Goal: Task Accomplishment & Management: Manage account settings

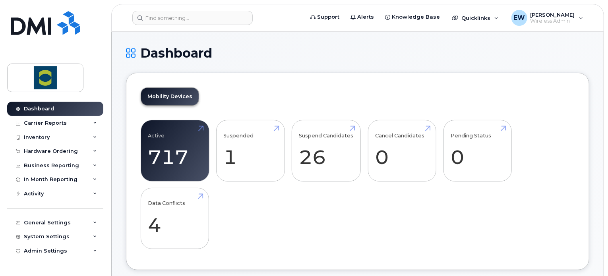
scroll to position [35, 0]
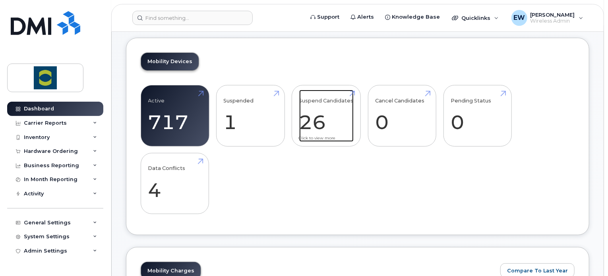
click at [324, 119] on link "Suspend Candidates 26" at bounding box center [326, 116] width 54 height 52
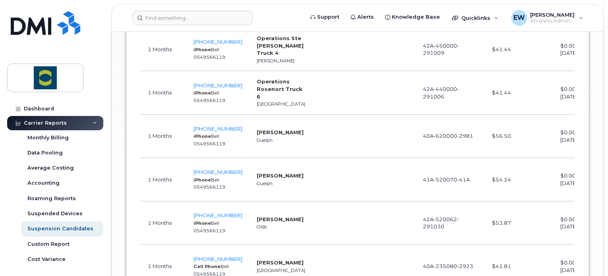
scroll to position [1309, 0]
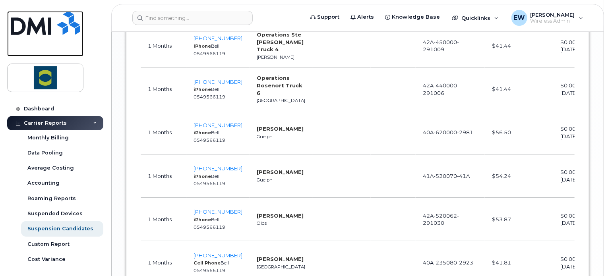
click at [32, 39] on link at bounding box center [45, 33] width 76 height 45
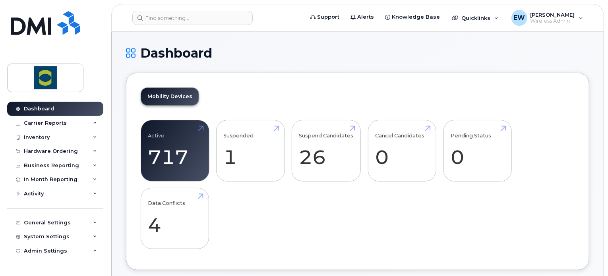
scroll to position [138, 0]
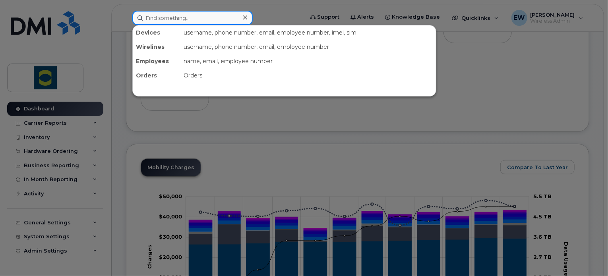
click at [171, 12] on input at bounding box center [192, 18] width 120 height 14
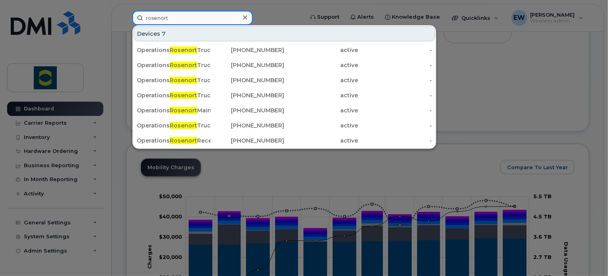
type input "rosenort"
click at [242, 19] on div at bounding box center [245, 18] width 12 height 12
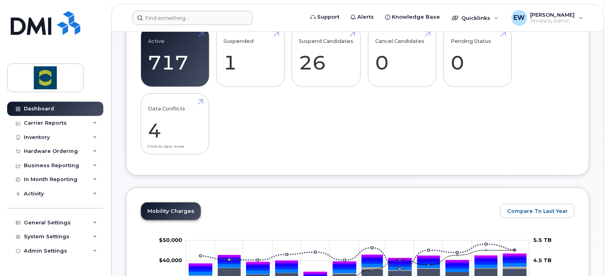
scroll to position [0, 0]
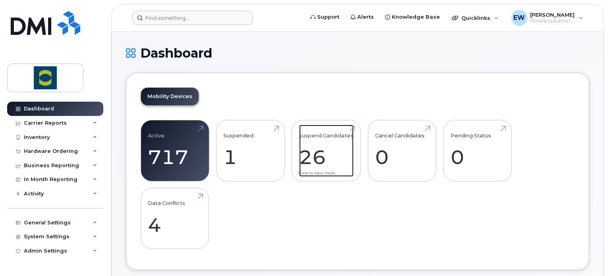
click at [319, 135] on link "Suspend Candidates 26" at bounding box center [326, 151] width 54 height 52
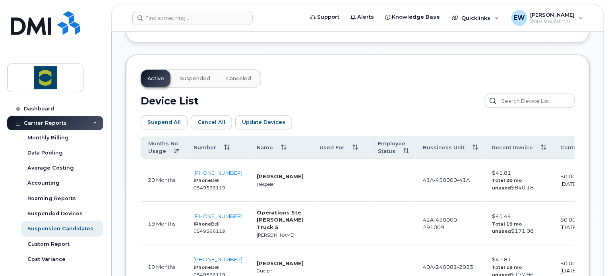
scroll to position [393, 0]
click at [224, 145] on th "Number" at bounding box center [217, 147] width 63 height 22
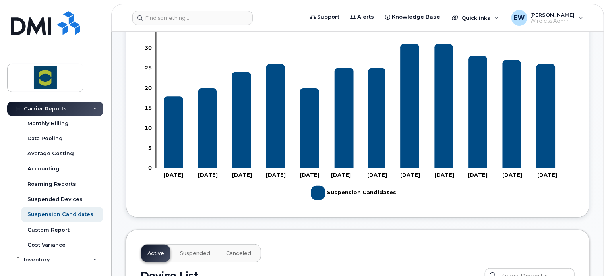
scroll to position [38, 0]
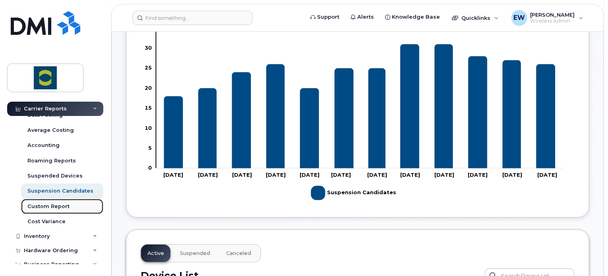
click at [49, 206] on div "Custom Report" at bounding box center [48, 206] width 42 height 7
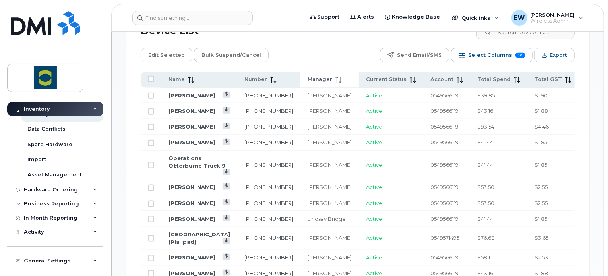
scroll to position [409, 0]
click at [546, 55] on icon "Export" at bounding box center [544, 55] width 5 height 5
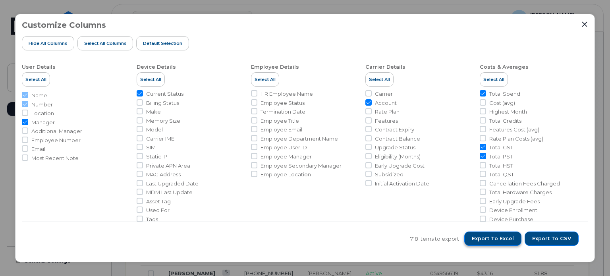
click at [498, 239] on span "Export to Excel" at bounding box center [493, 238] width 42 height 7
click at [585, 27] on icon "Close" at bounding box center [585, 24] width 6 height 6
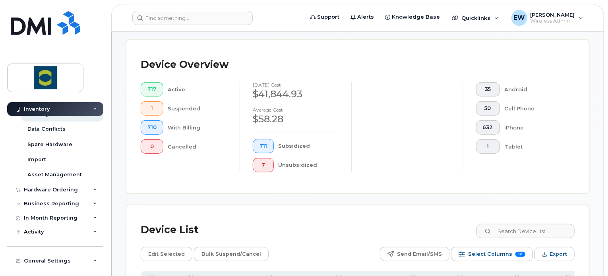
scroll to position [0, 0]
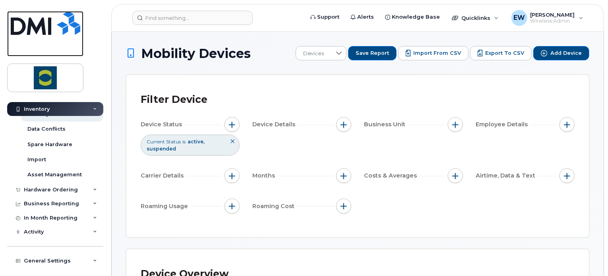
click at [32, 25] on img at bounding box center [46, 23] width 70 height 24
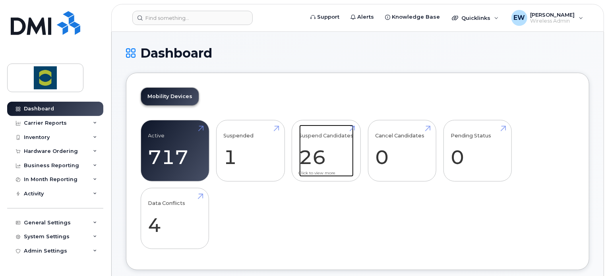
click at [324, 162] on link "Suspend Candidates 26" at bounding box center [326, 151] width 54 height 52
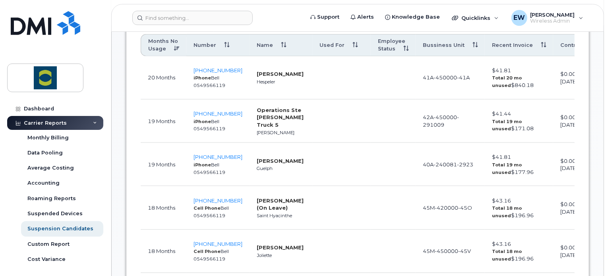
scroll to position [496, 0]
click at [220, 46] on th "Number" at bounding box center [217, 44] width 63 height 22
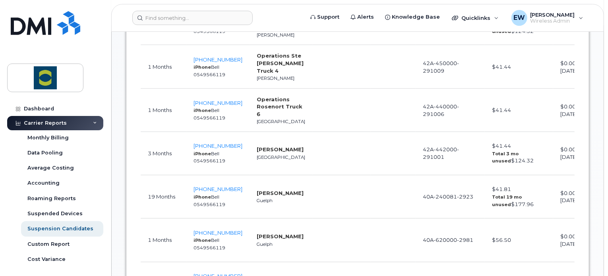
scroll to position [635, 0]
click at [221, 66] on td "204-746-5593 iPhone Bell 0549566119" at bounding box center [217, 67] width 63 height 43
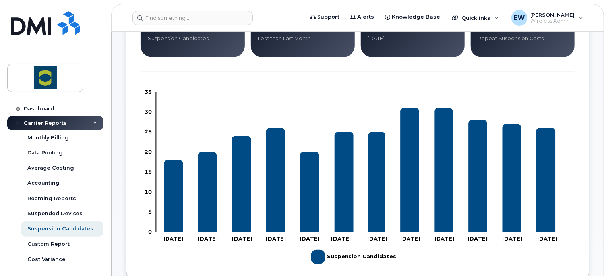
scroll to position [127, 0]
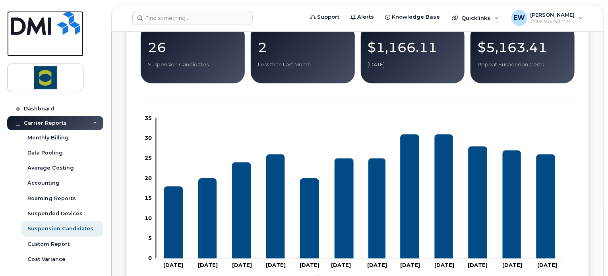
click at [60, 23] on img at bounding box center [46, 23] width 70 height 24
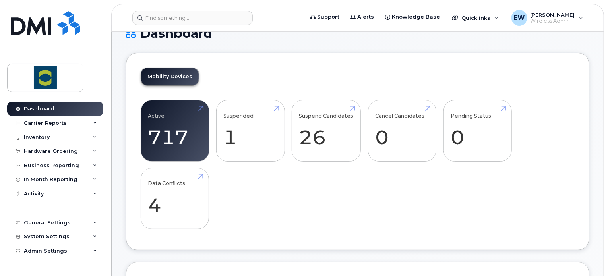
scroll to position [21, 0]
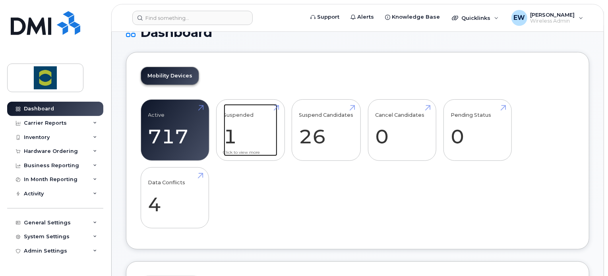
click at [253, 133] on link "Suspended 1" at bounding box center [251, 130] width 54 height 52
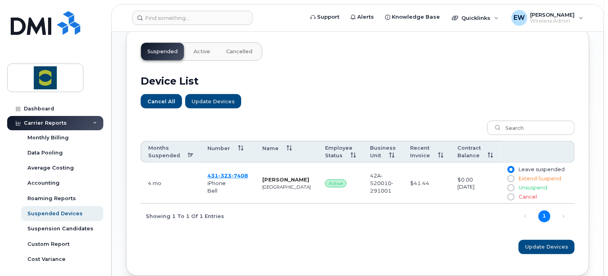
scroll to position [250, 0]
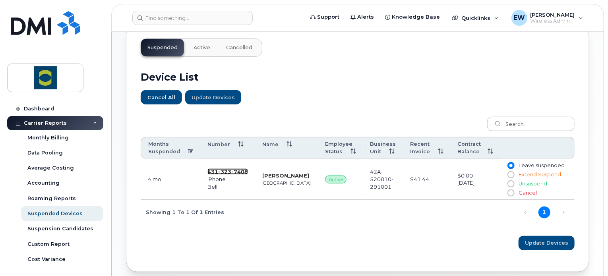
click at [230, 168] on span "323" at bounding box center [224, 171] width 13 height 6
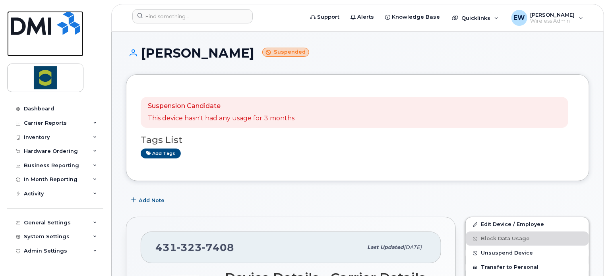
click at [62, 28] on img at bounding box center [46, 23] width 70 height 24
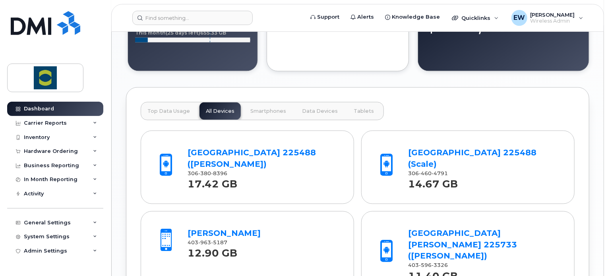
scroll to position [737, 0]
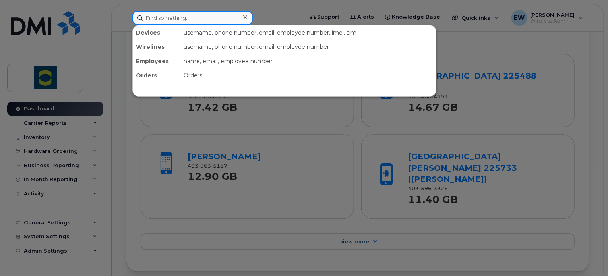
click at [190, 14] on input at bounding box center [192, 18] width 120 height 14
click at [238, 205] on div at bounding box center [304, 138] width 608 height 276
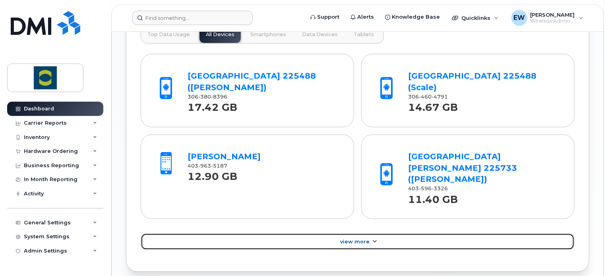
click at [313, 234] on link "View More" at bounding box center [358, 242] width 434 height 17
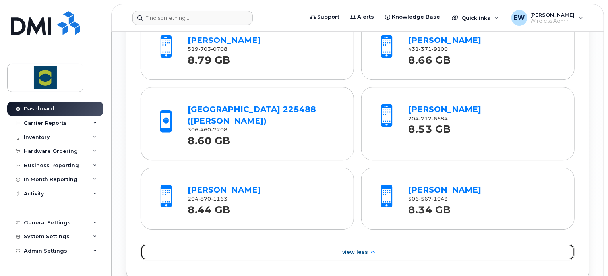
scroll to position [1165, 0]
